Goal: Transaction & Acquisition: Purchase product/service

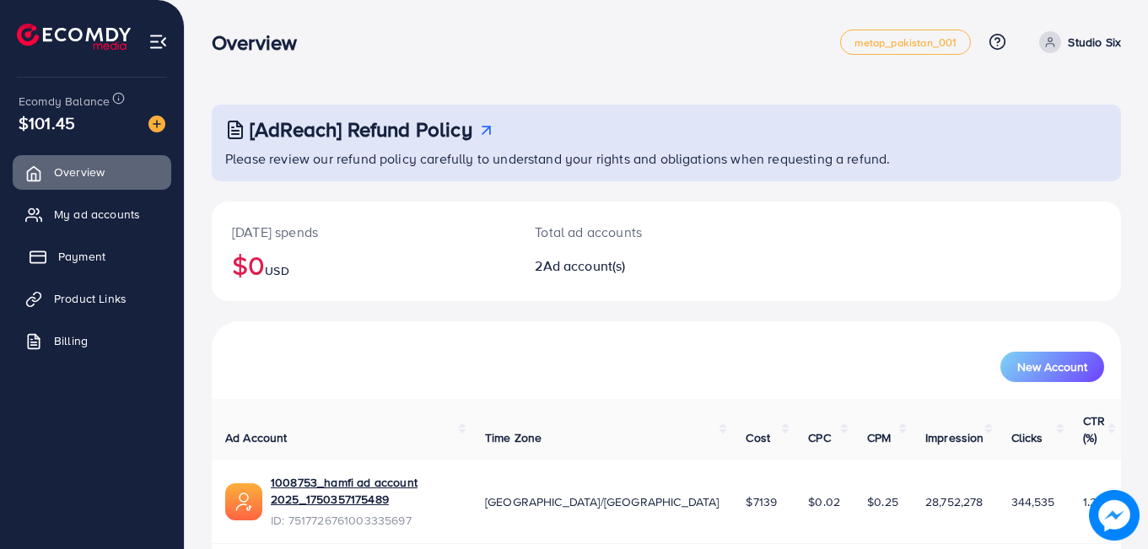
drag, startPoint x: 0, startPoint y: 0, endPoint x: 71, endPoint y: 261, distance: 270.1
click at [71, 261] on span "Payment" at bounding box center [81, 256] width 47 height 17
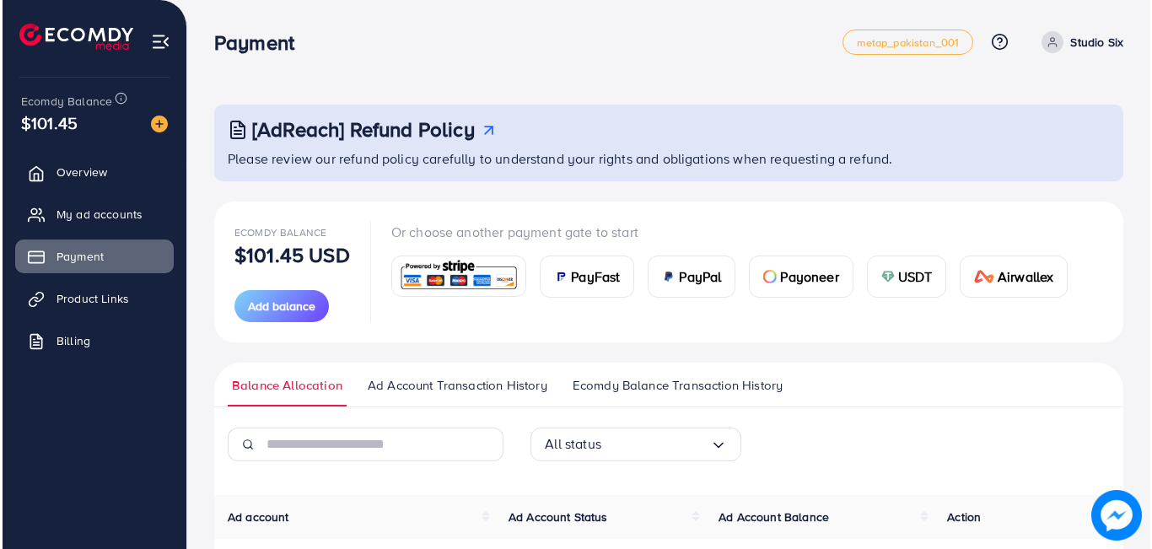
scroll to position [299, 0]
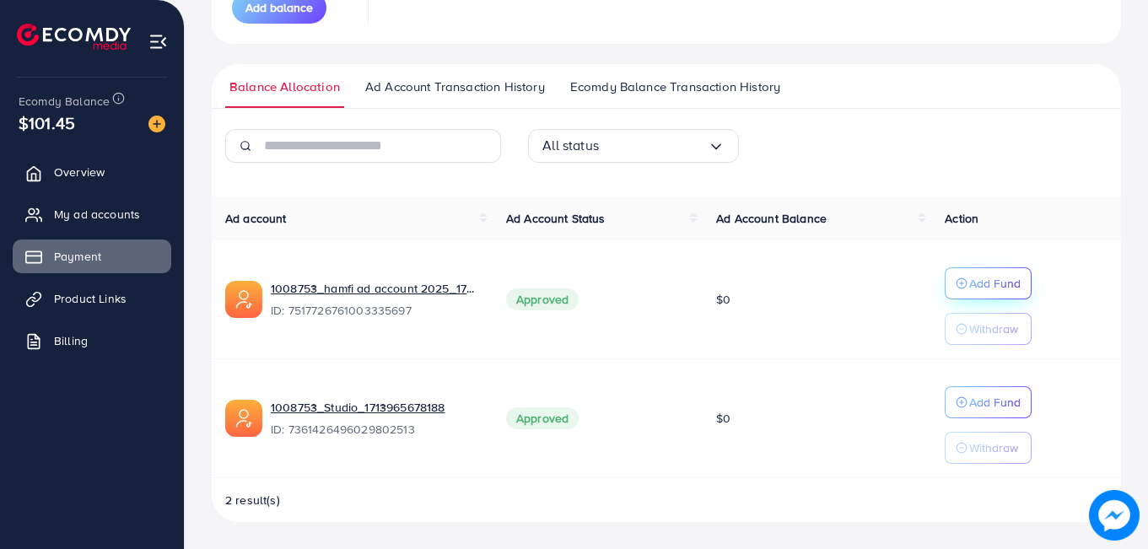
click at [984, 285] on p "Add Fund" at bounding box center [994, 283] width 51 height 20
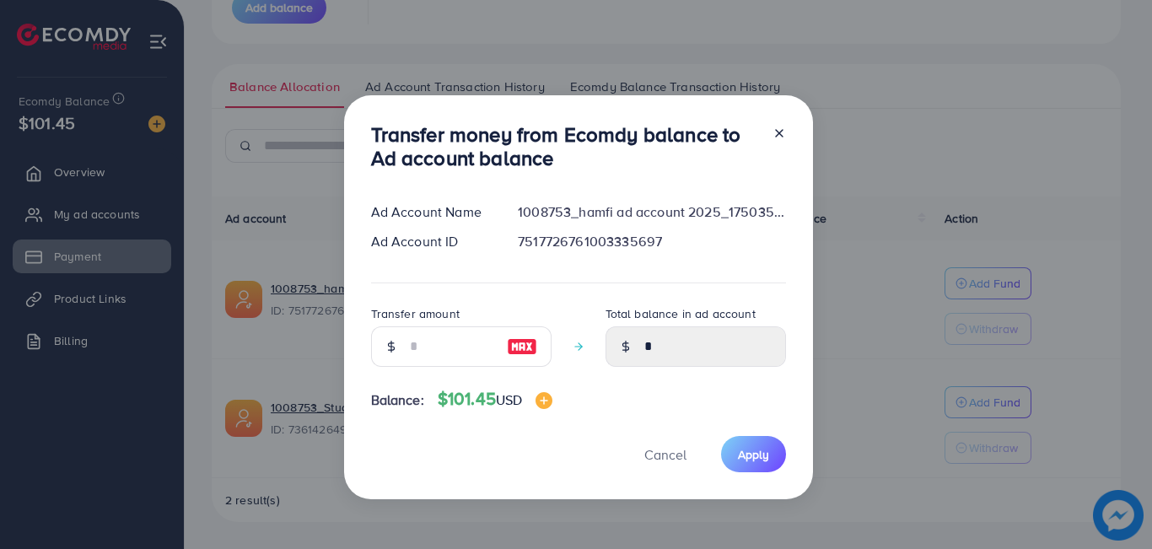
click at [514, 353] on img at bounding box center [522, 347] width 30 height 20
type input "***"
type input "******"
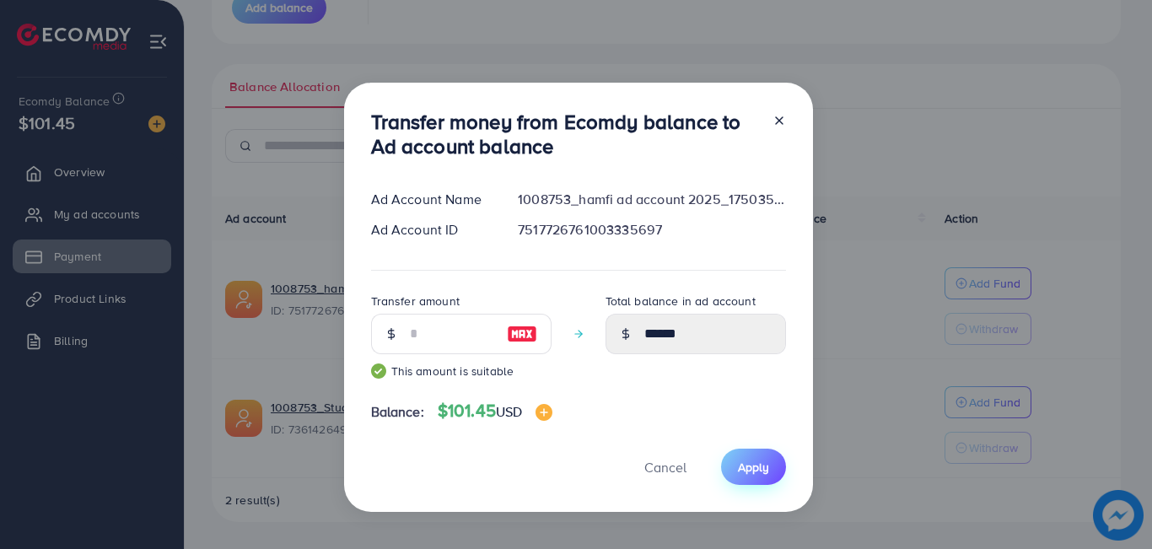
click at [771, 477] on button "Apply" at bounding box center [753, 467] width 65 height 36
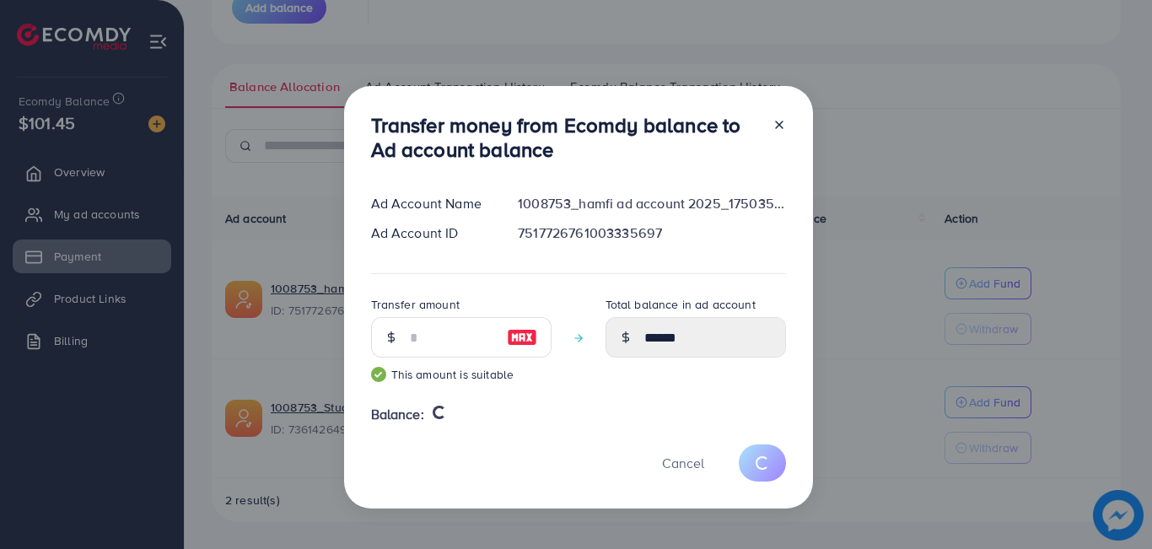
type input "*"
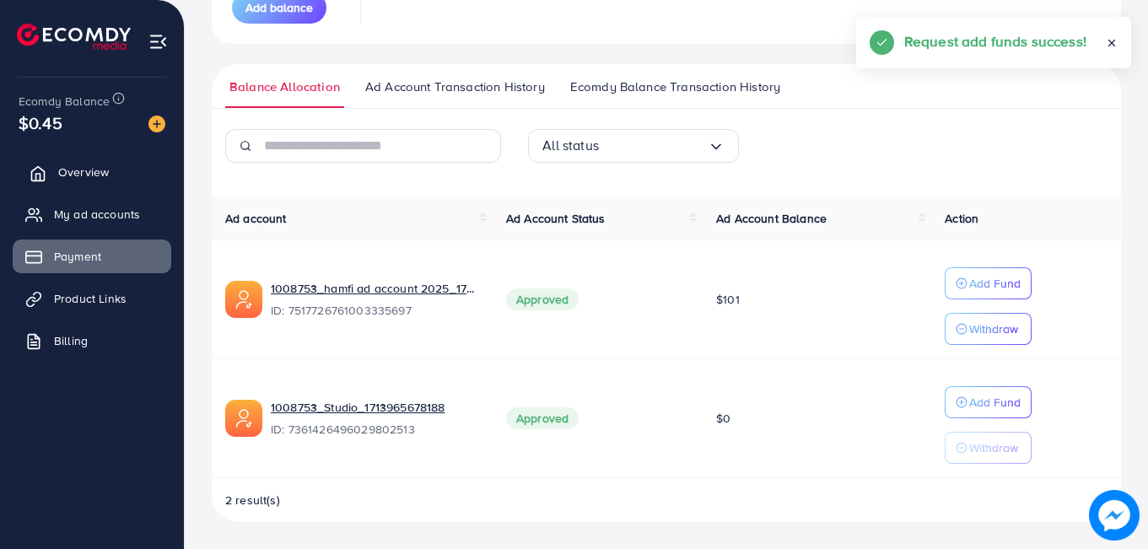
click at [43, 172] on icon at bounding box center [38, 173] width 17 height 17
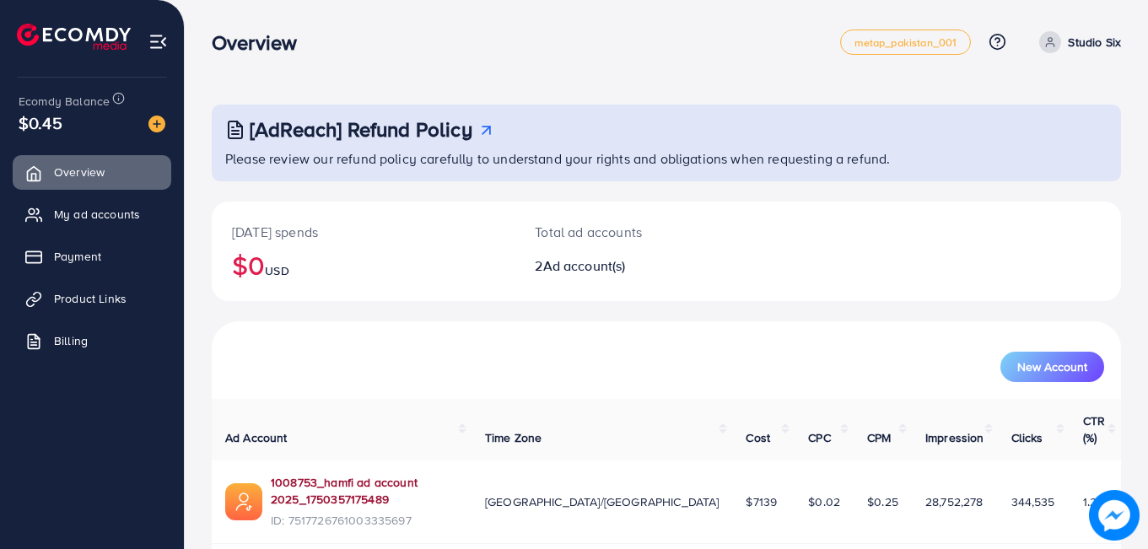
click at [406, 474] on link "1008753_hamfi ad account 2025_1750357175489" at bounding box center [364, 491] width 187 height 35
